Goal: Find specific page/section: Find specific page/section

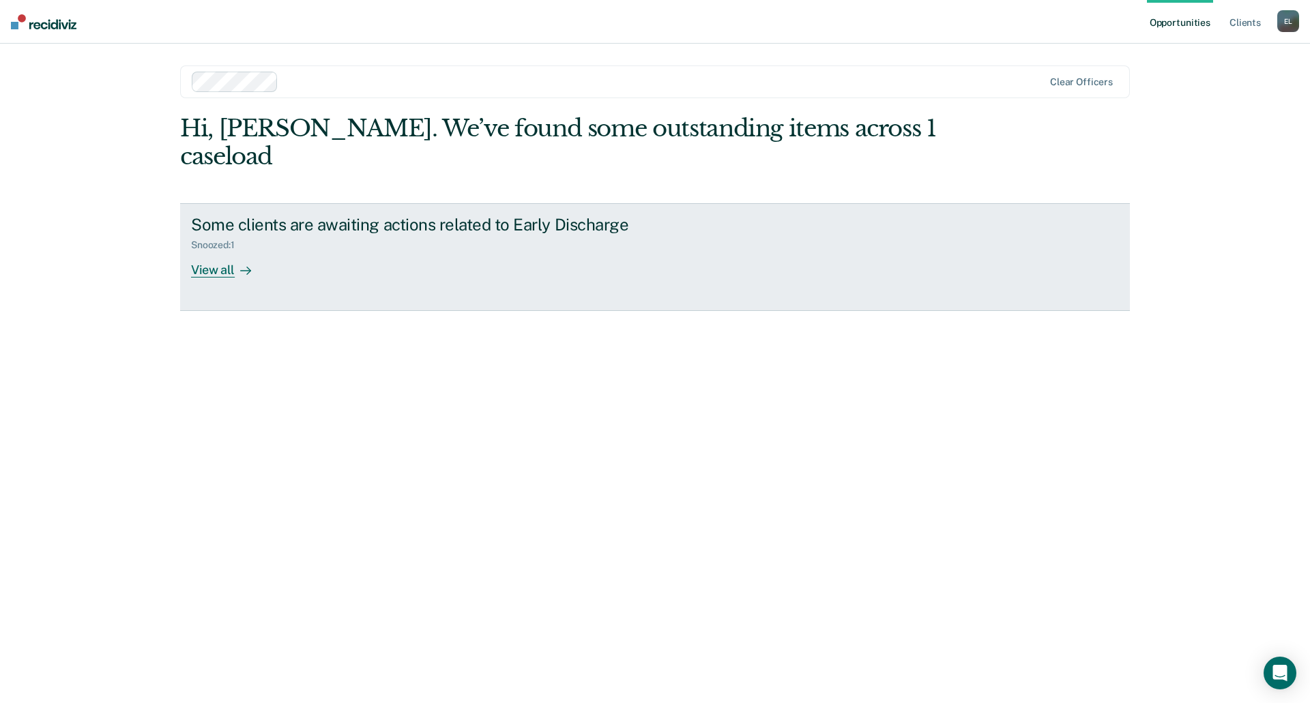
click at [237, 262] on div at bounding box center [243, 270] width 16 height 16
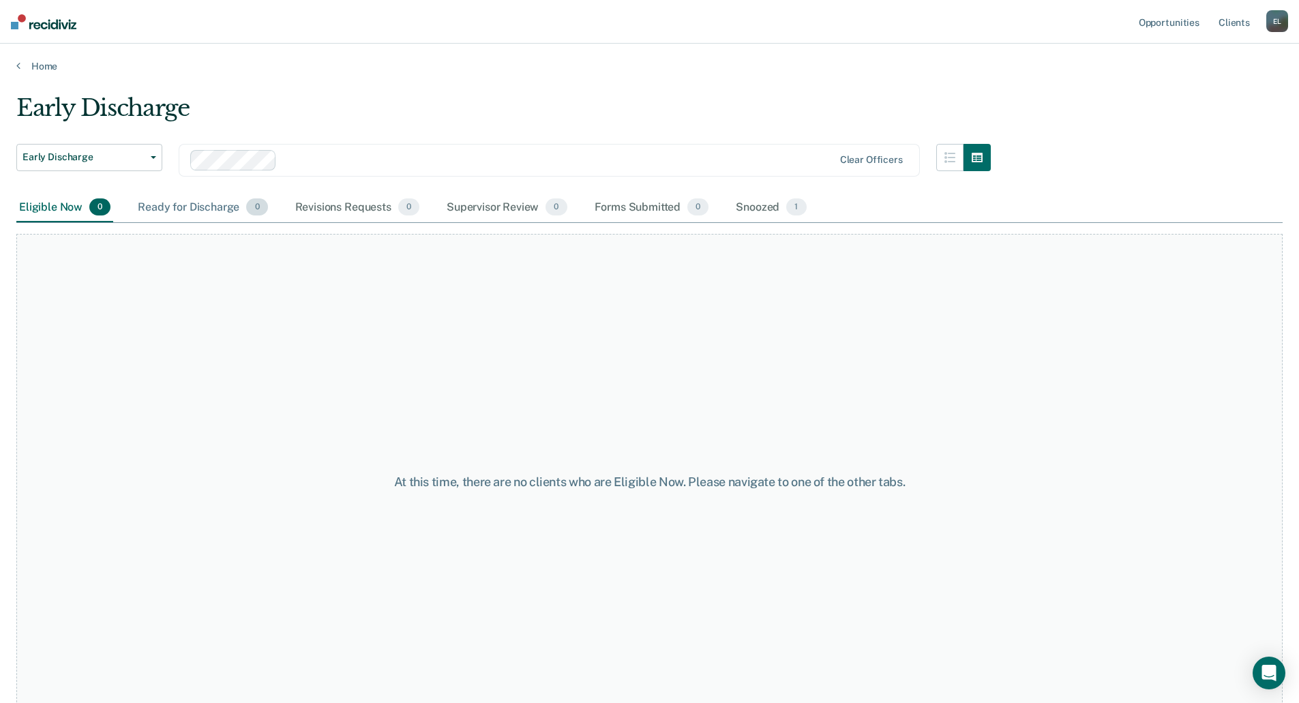
click at [213, 216] on div "Ready for Discharge 0" at bounding box center [202, 208] width 135 height 30
click at [341, 213] on div "Revisions Requests 0" at bounding box center [358, 208] width 130 height 30
click at [505, 204] on div "Supervisor Review 0" at bounding box center [507, 208] width 126 height 30
click at [621, 211] on div "Forms Submitted 0" at bounding box center [652, 208] width 120 height 30
click at [746, 211] on div "Snoozed 1" at bounding box center [771, 208] width 76 height 30
